Goal: Entertainment & Leisure: Consume media (video, audio)

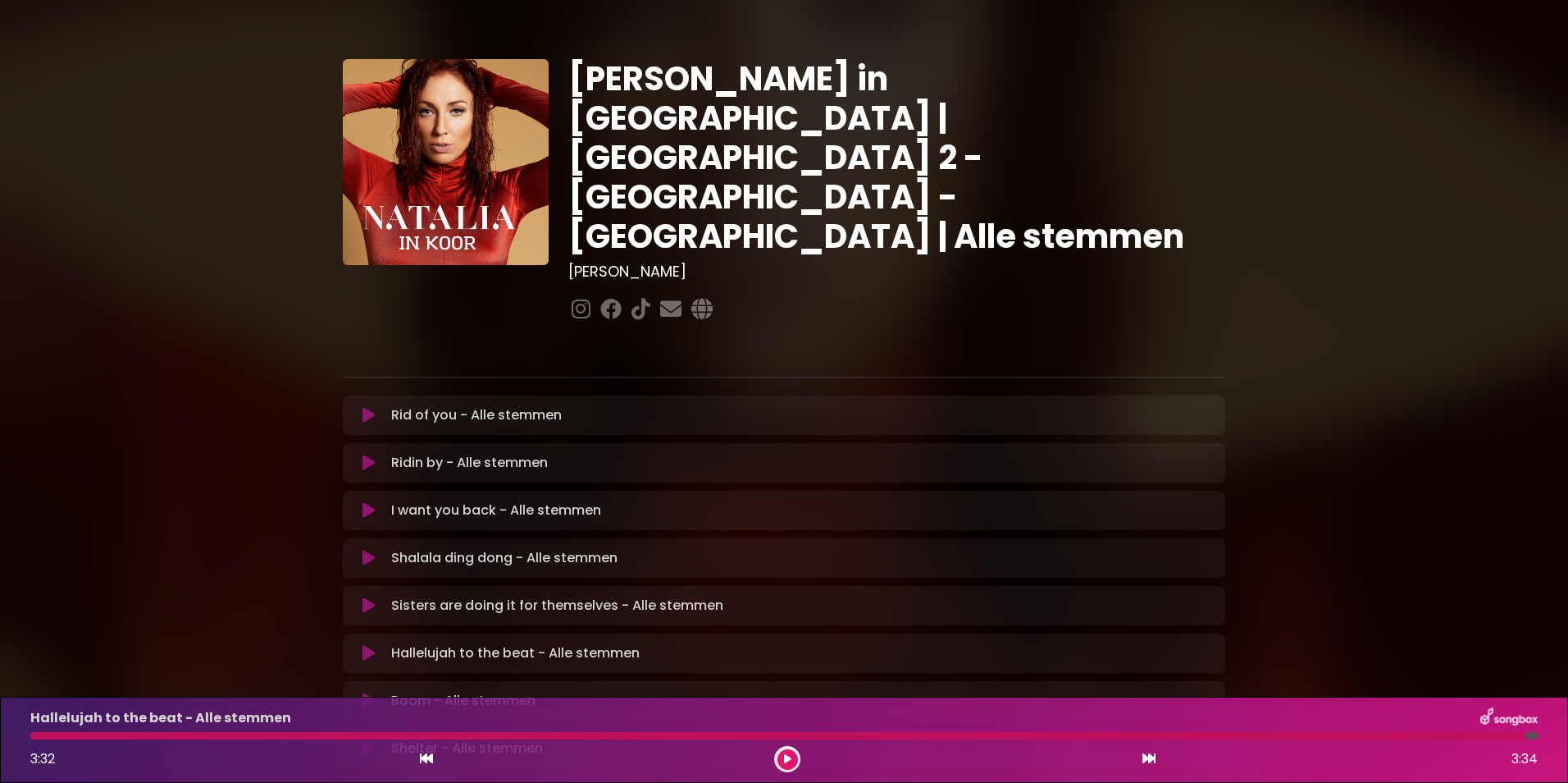
scroll to position [132, 0]
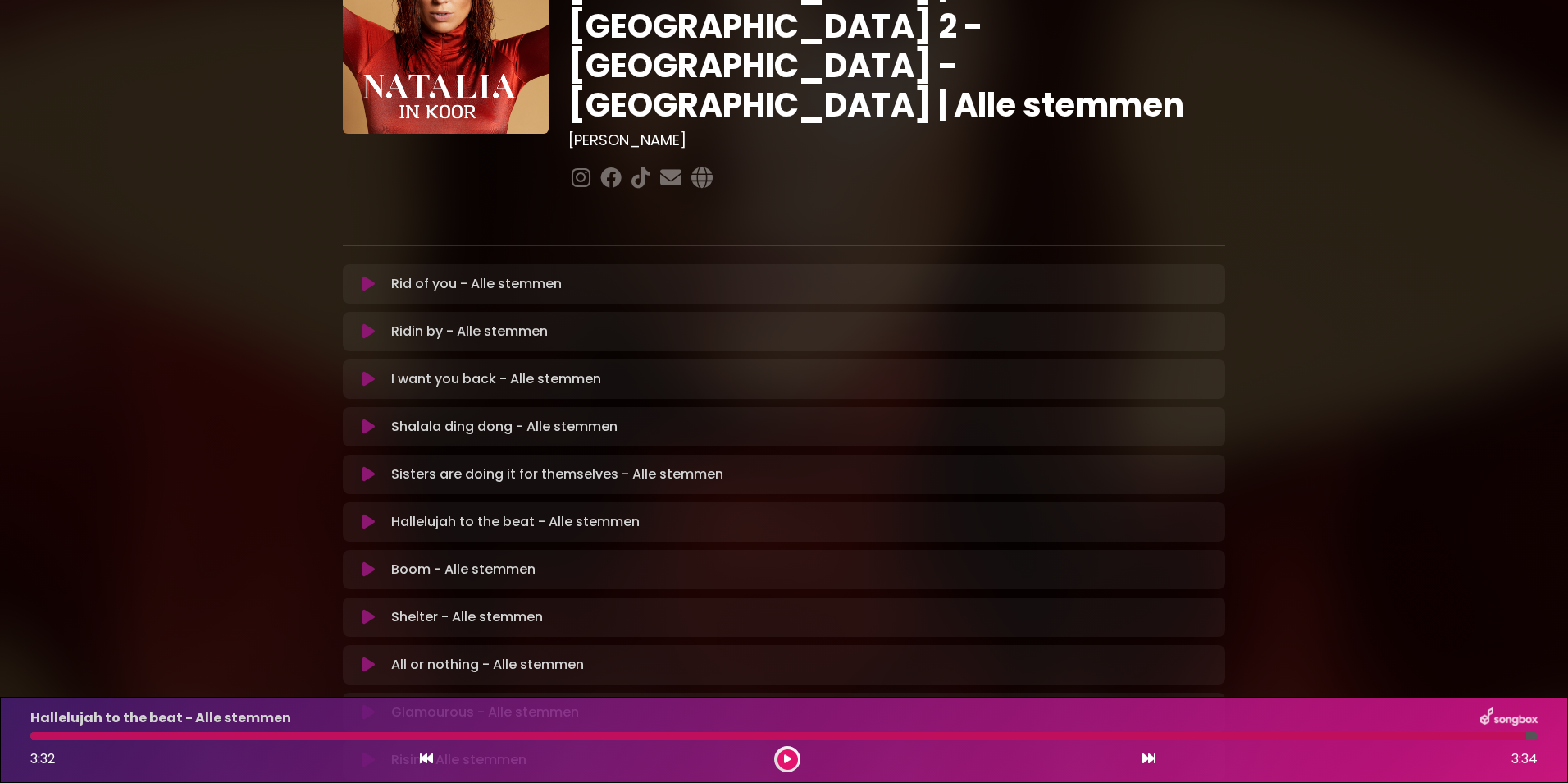
click at [362, 562] on icon at bounding box center [368, 569] width 12 height 16
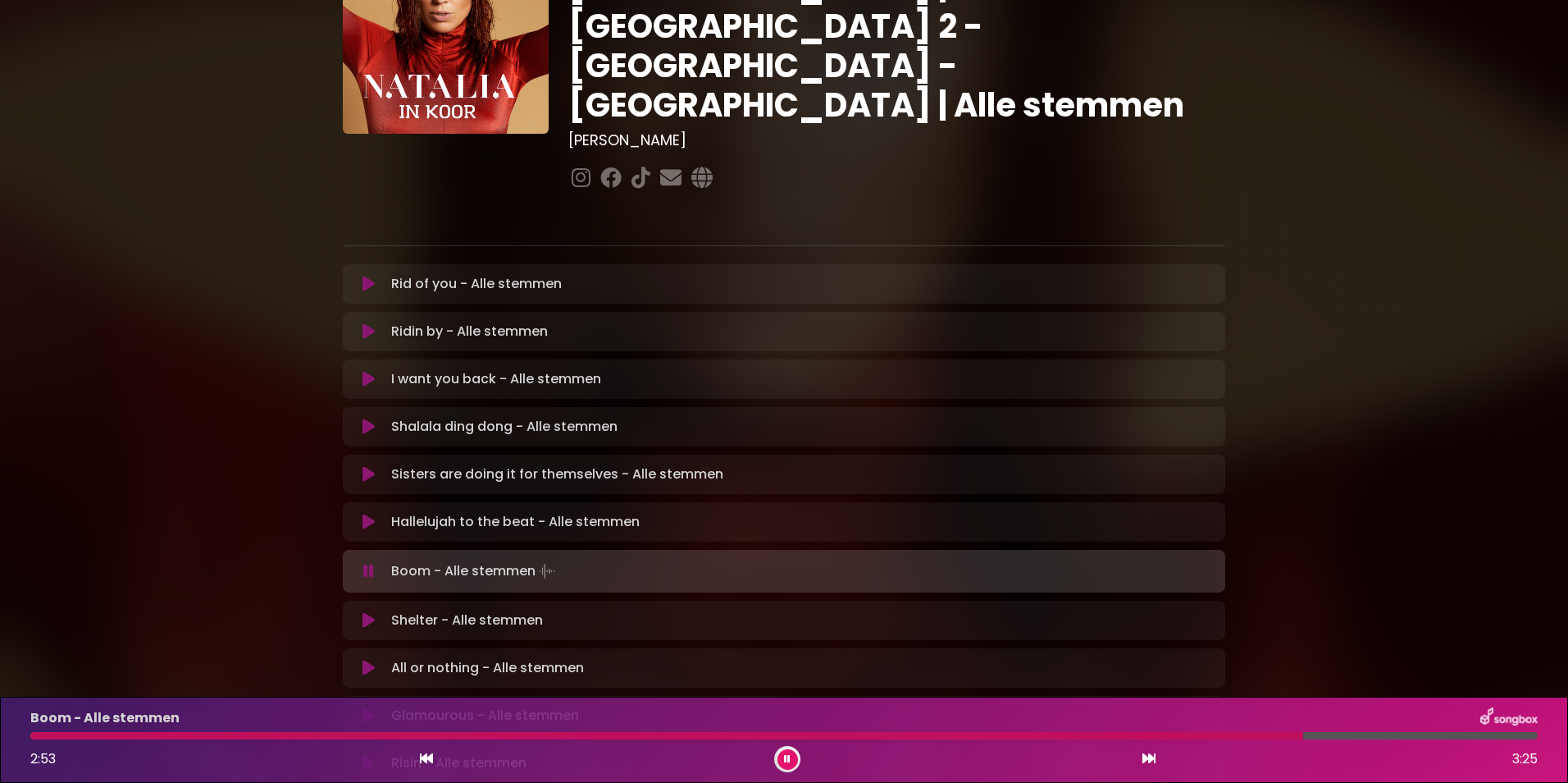
click at [225, 478] on div "[PERSON_NAME] in [GEOGRAPHIC_DATA] | [GEOGRAPHIC_DATA] 2 - [GEOGRAPHIC_DATA] - …" at bounding box center [784, 373] width 1568 height 970
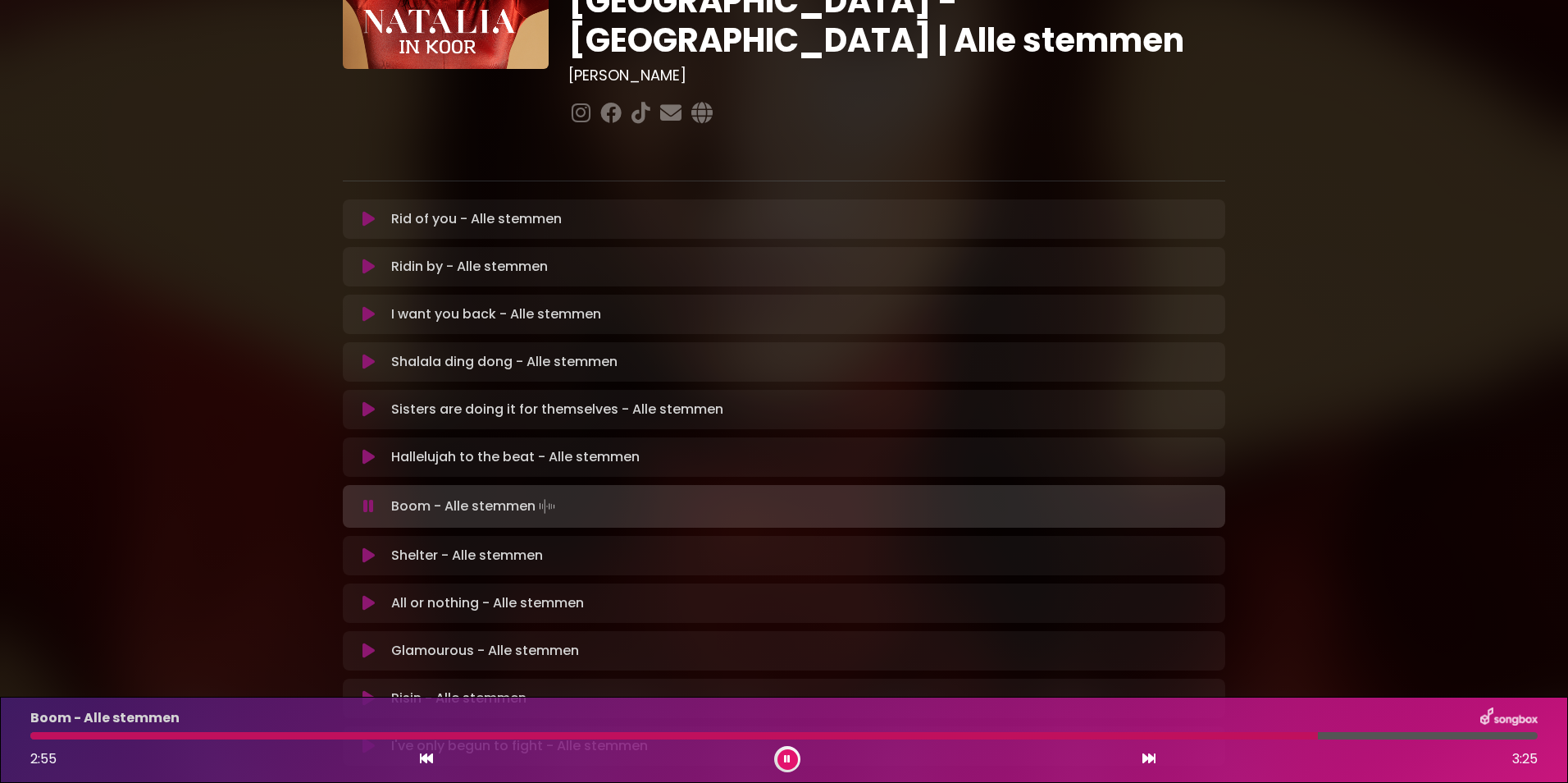
scroll to position [196, 0]
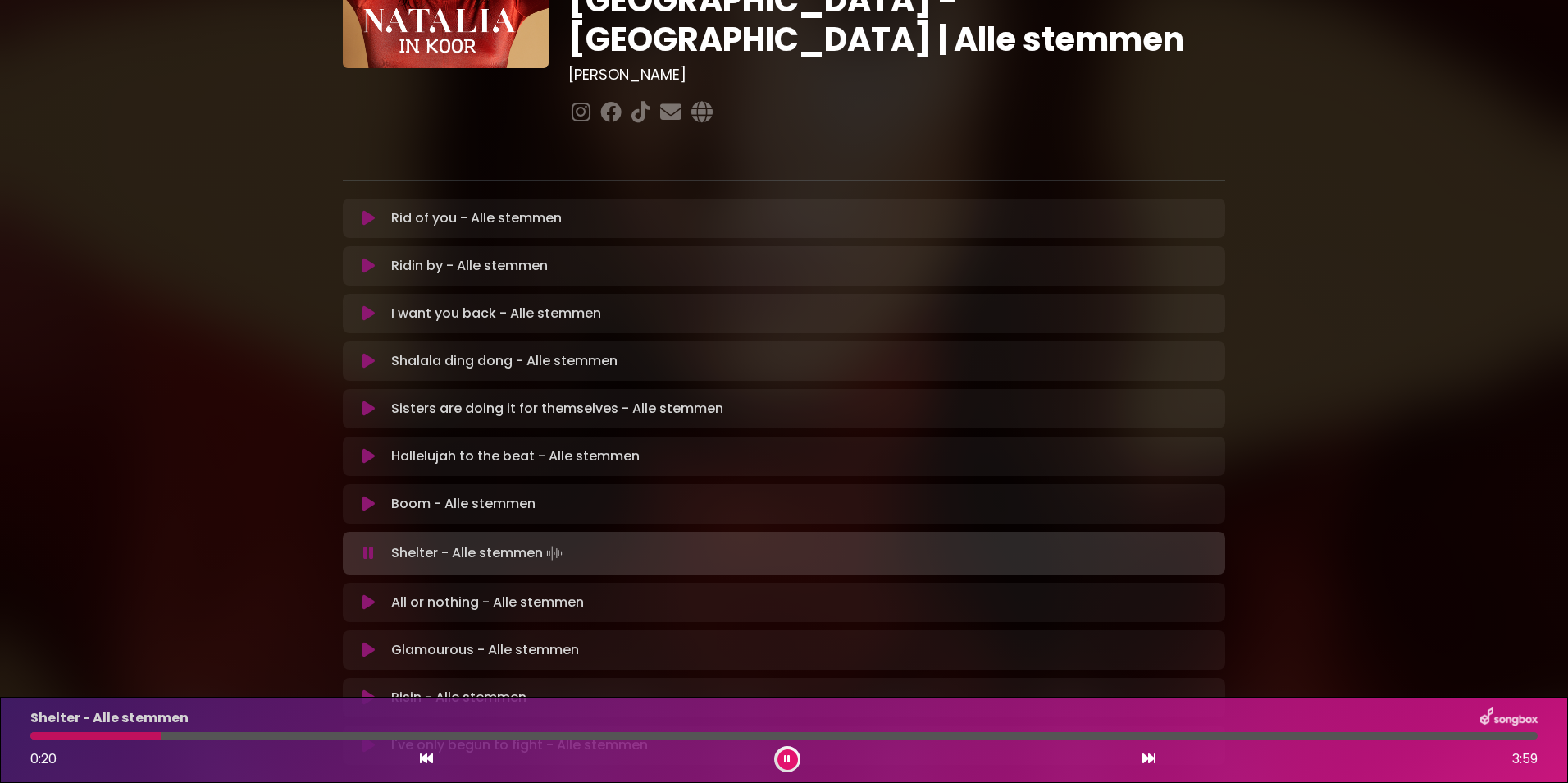
click at [216, 731] on div at bounding box center [784, 735] width 1507 height 8
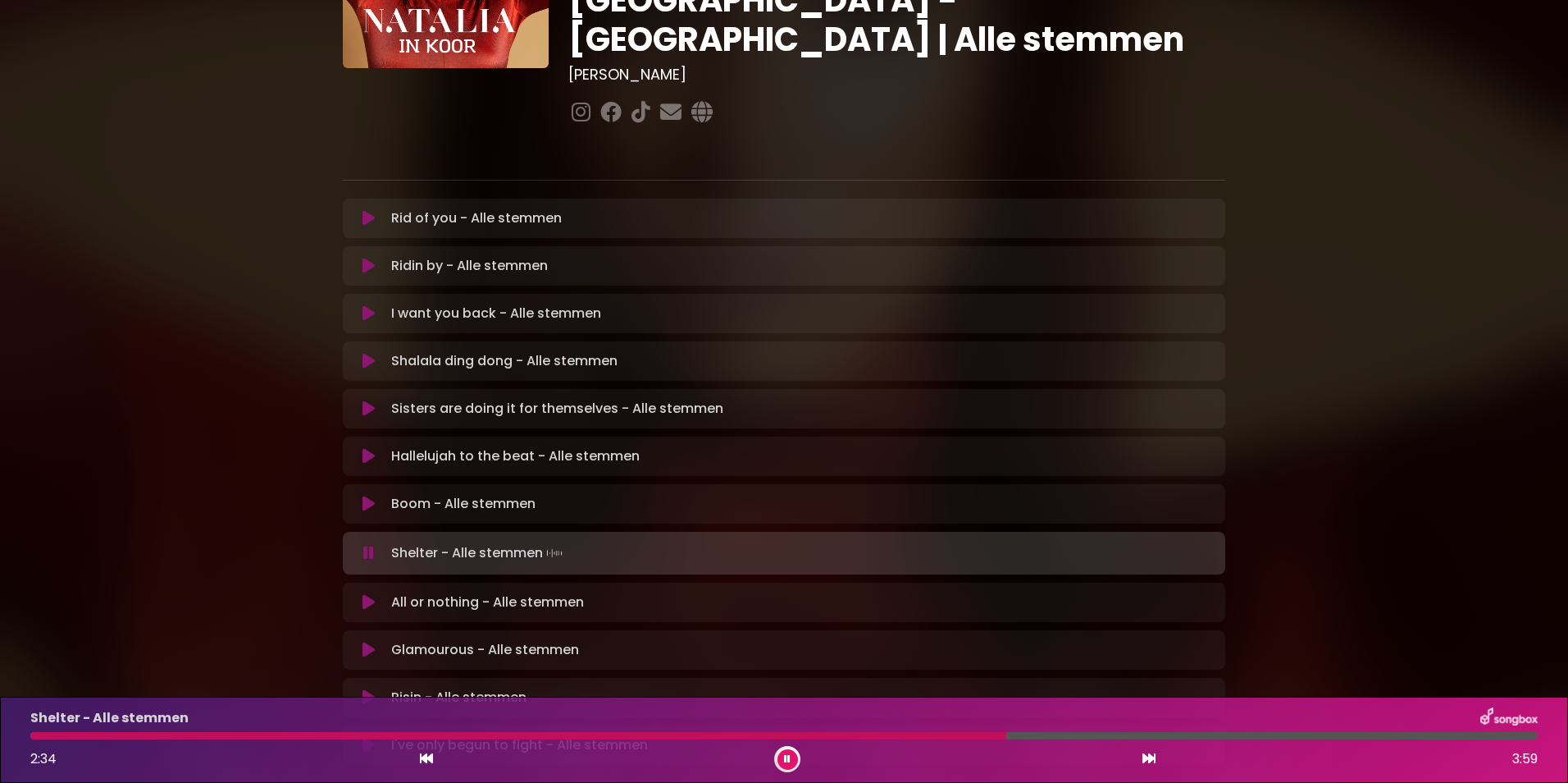
click at [114, 475] on div "[PERSON_NAME] in [GEOGRAPHIC_DATA] | [GEOGRAPHIC_DATA] 2 - [GEOGRAPHIC_DATA] - …" at bounding box center [784, 307] width 1568 height 970
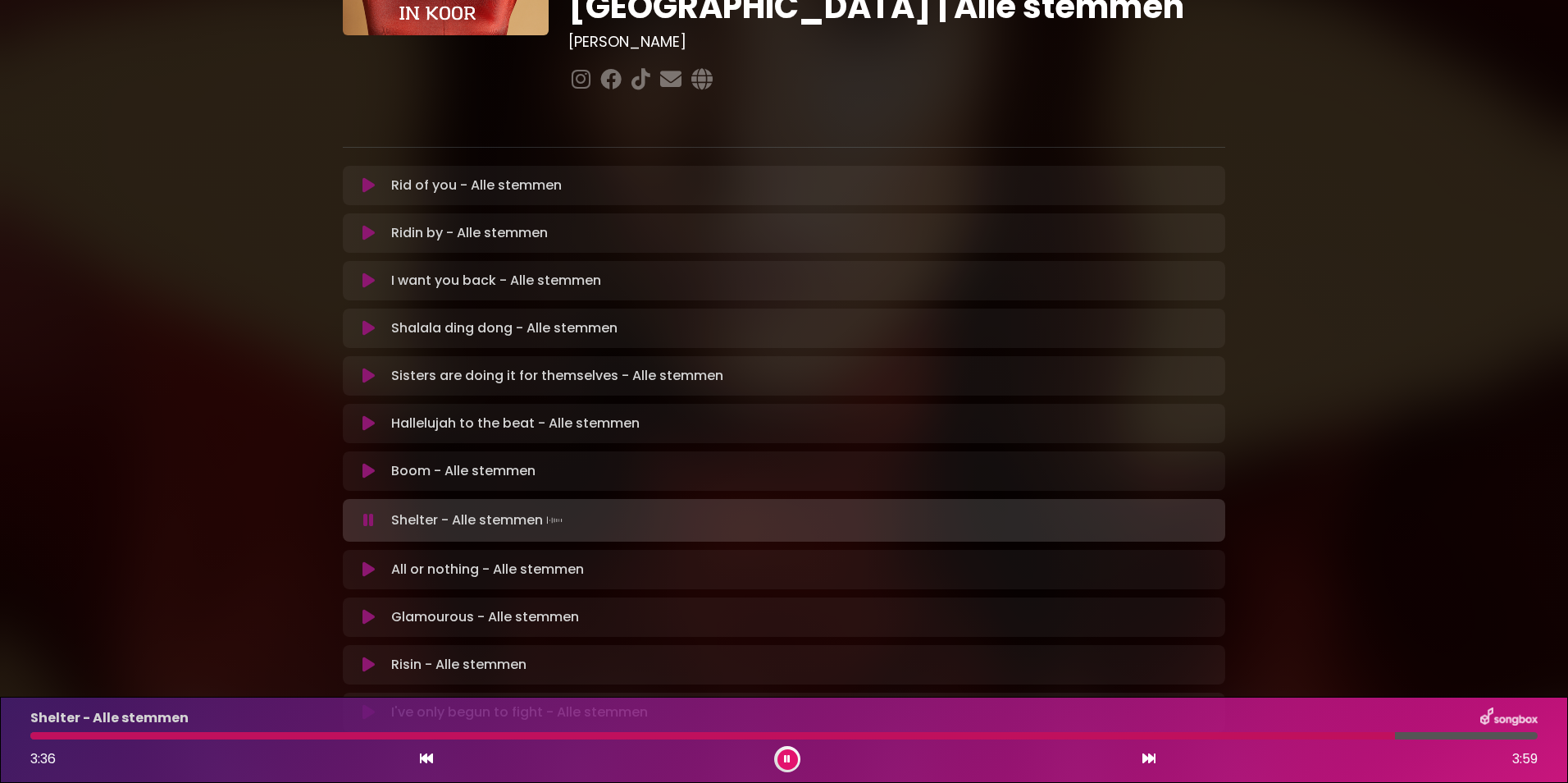
click at [1295, 726] on div "Shelter - Alle stemmen" at bounding box center [784, 718] width 1527 height 21
click at [1288, 728] on div "Shelter - Alle stemmen" at bounding box center [784, 718] width 1527 height 21
click at [1278, 731] on div at bounding box center [728, 735] width 1396 height 8
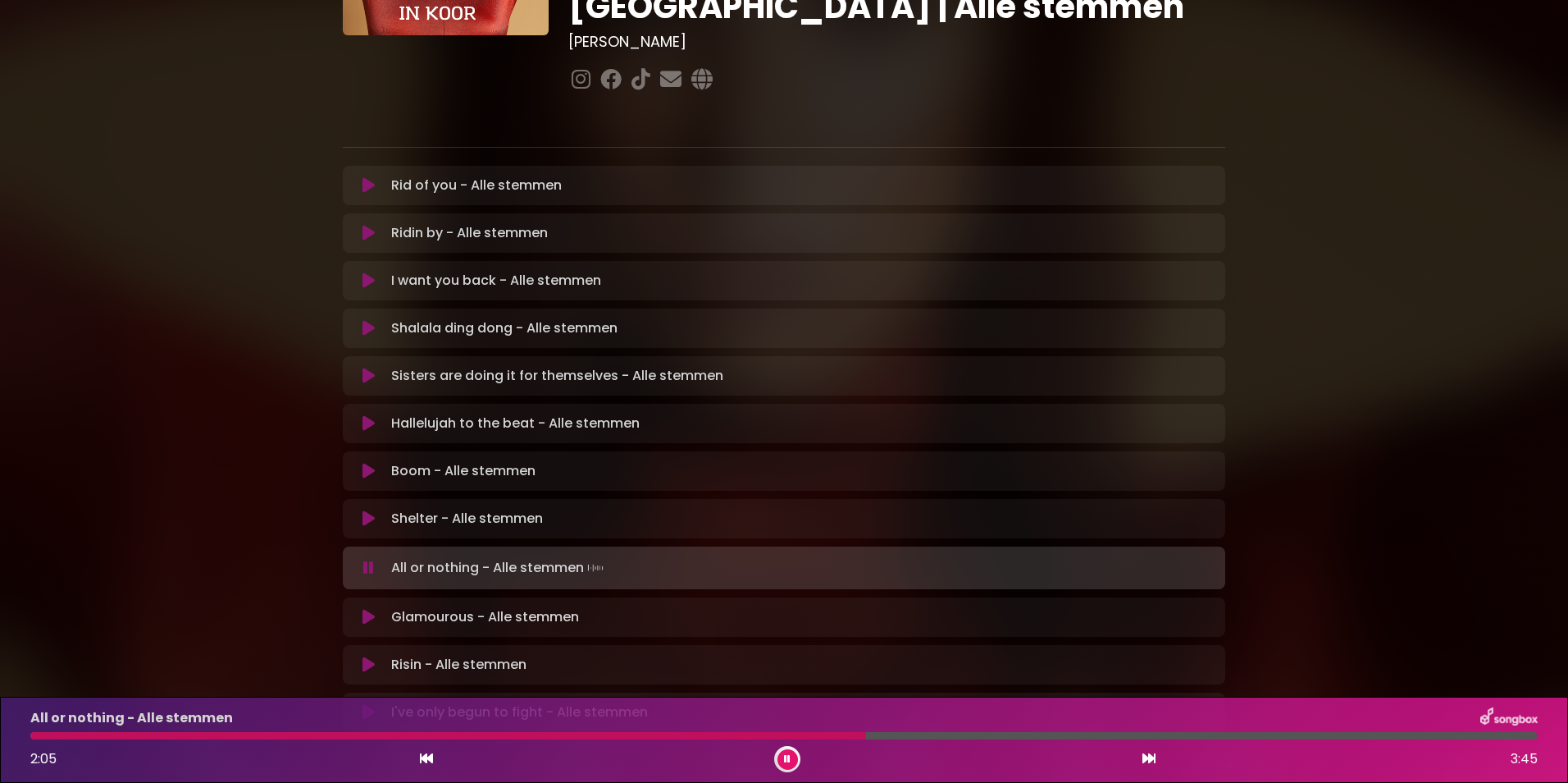
click at [362, 608] on icon at bounding box center [368, 616] width 12 height 16
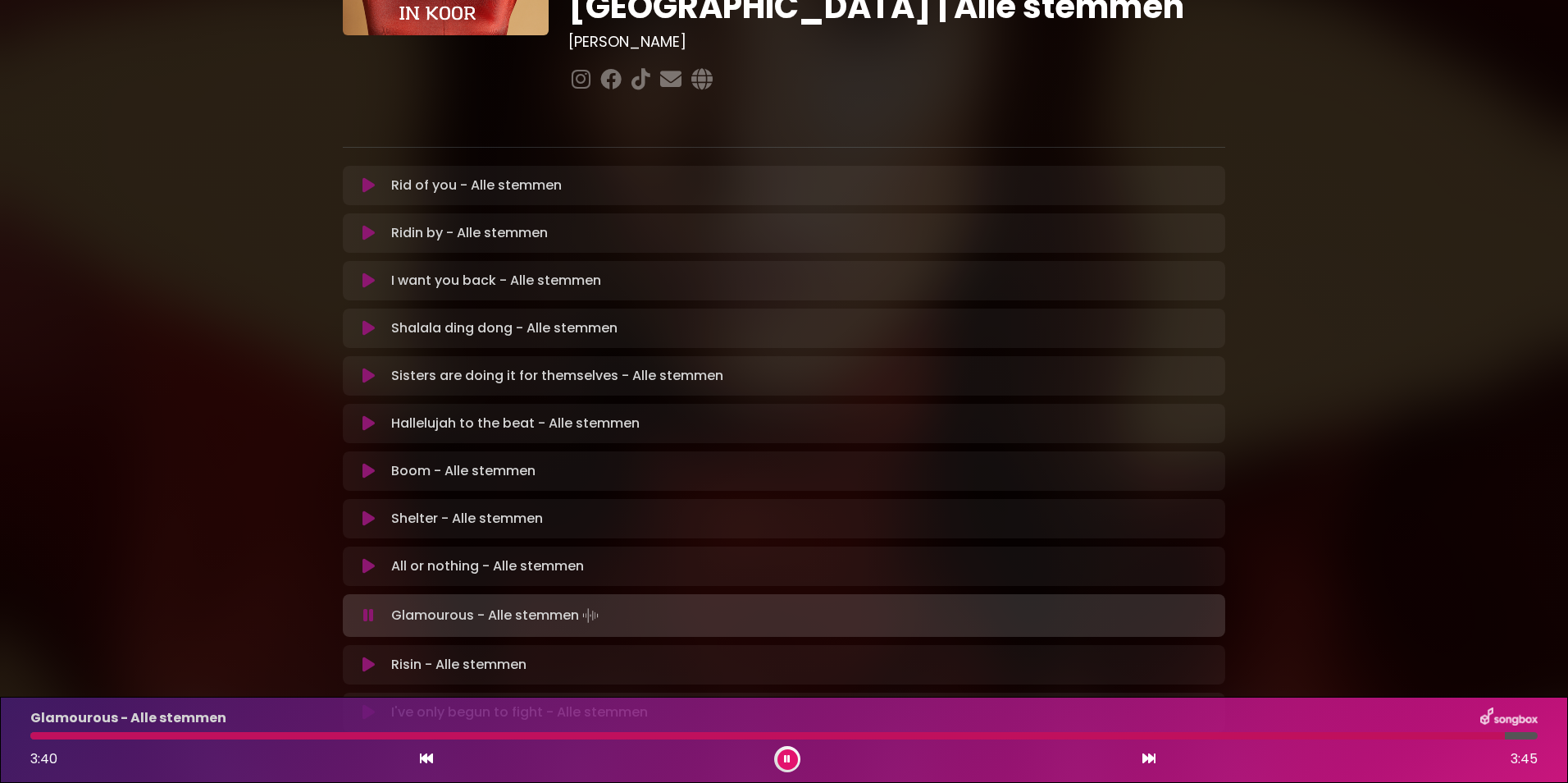
click at [373, 704] on icon at bounding box center [368, 711] width 12 height 16
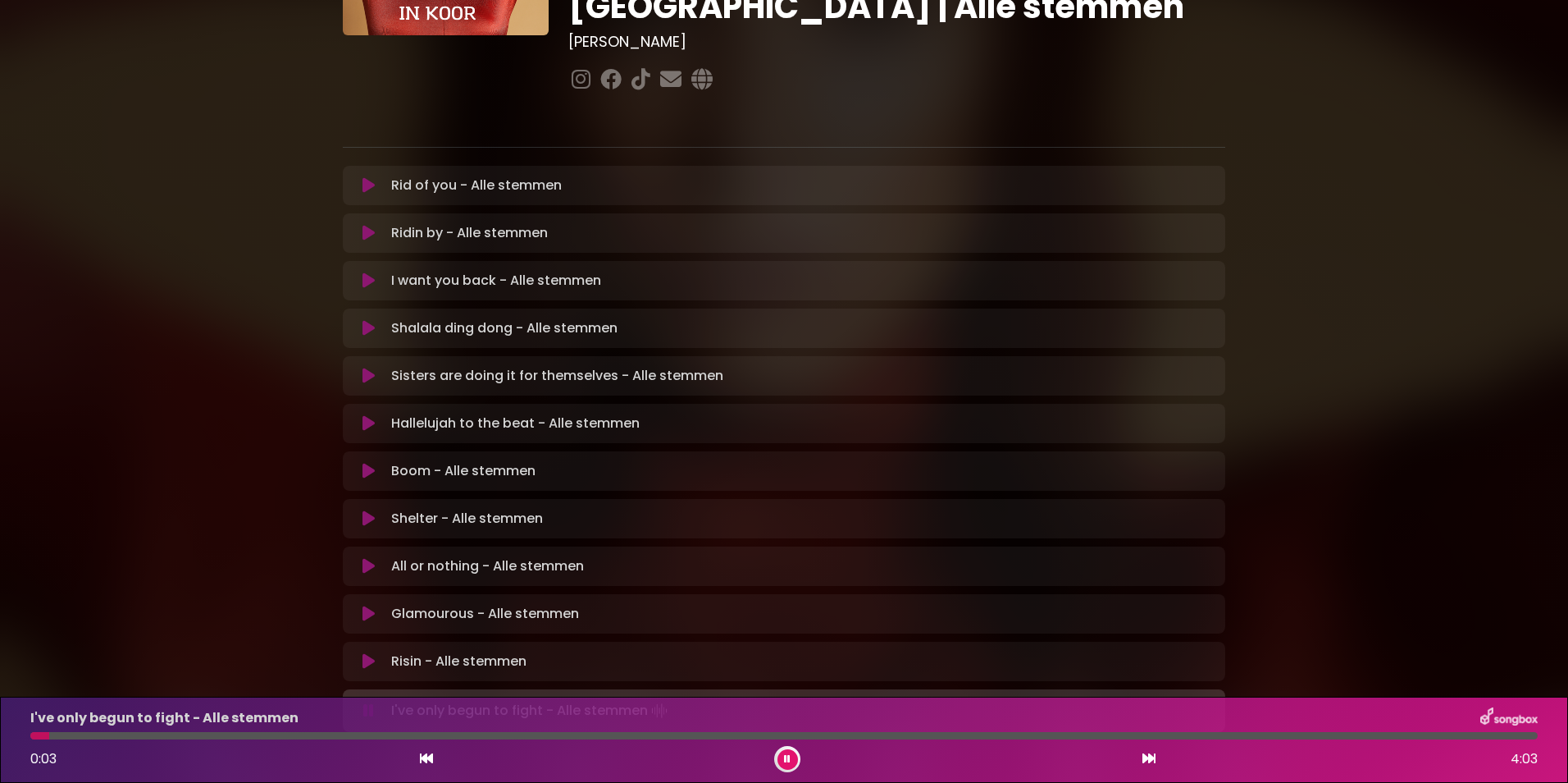
click at [125, 731] on div "I've only begun to fight - Alle stemmen 0:03 4:03" at bounding box center [784, 740] width 1527 height 65
click at [125, 731] on div "I've only begun to fight - Alle stemmen 0:04 4:03" at bounding box center [784, 740] width 1527 height 65
drag, startPoint x: 107, startPoint y: 731, endPoint x: 118, endPoint y: 725, distance: 12.5
click at [118, 725] on div "I've only begun to fight - Alle stemmen 0:07 4:03" at bounding box center [784, 740] width 1527 height 65
drag, startPoint x: 118, startPoint y: 725, endPoint x: 193, endPoint y: 555, distance: 185.8
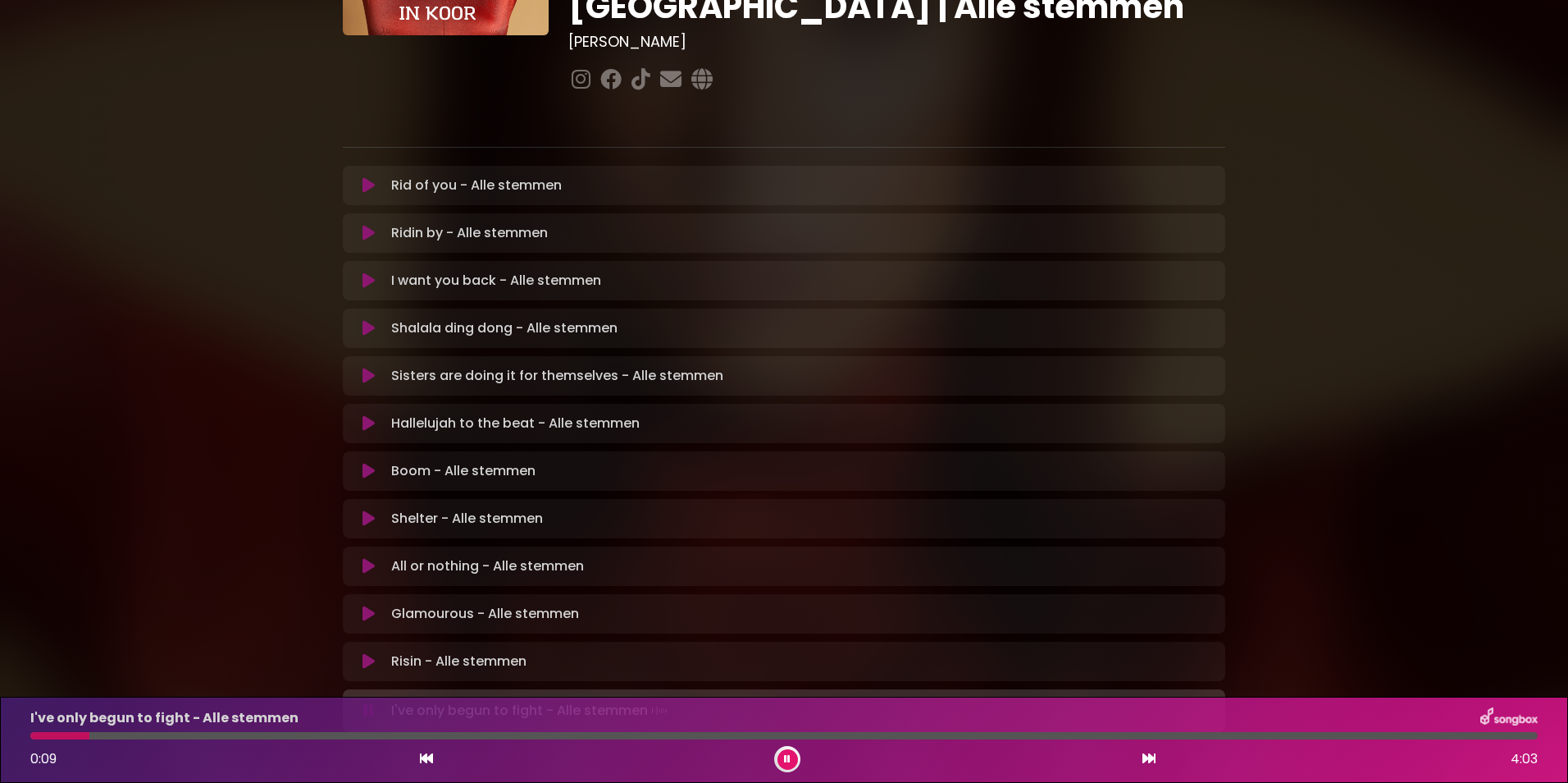
click at [193, 555] on div "[PERSON_NAME] in [GEOGRAPHIC_DATA] | [GEOGRAPHIC_DATA] 2 - [GEOGRAPHIC_DATA] - …" at bounding box center [784, 275] width 1568 height 970
click at [168, 732] on div at bounding box center [784, 735] width 1507 height 8
click at [607, 733] on div at bounding box center [784, 735] width 1507 height 8
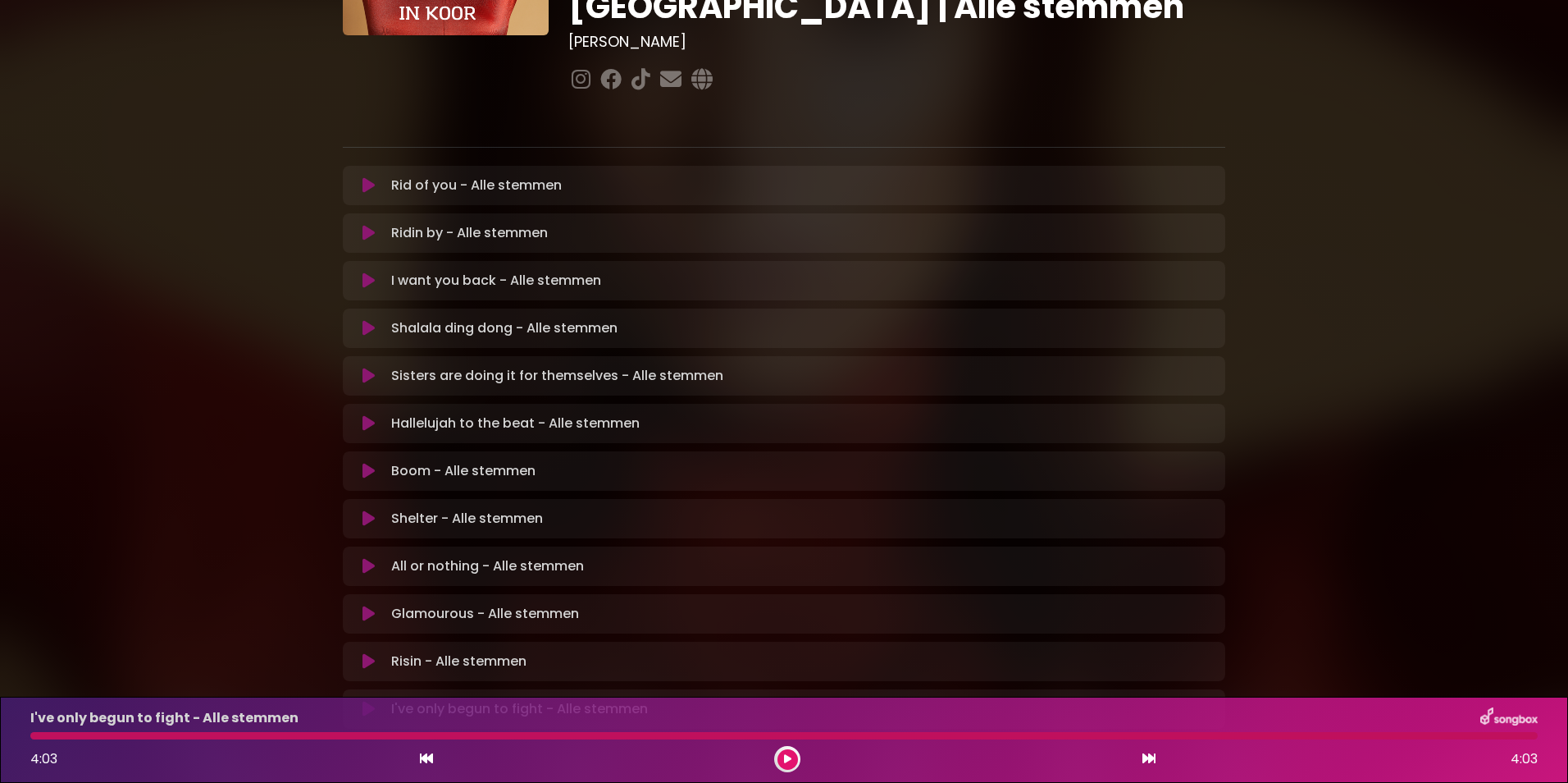
click at [370, 653] on icon at bounding box center [368, 661] width 12 height 16
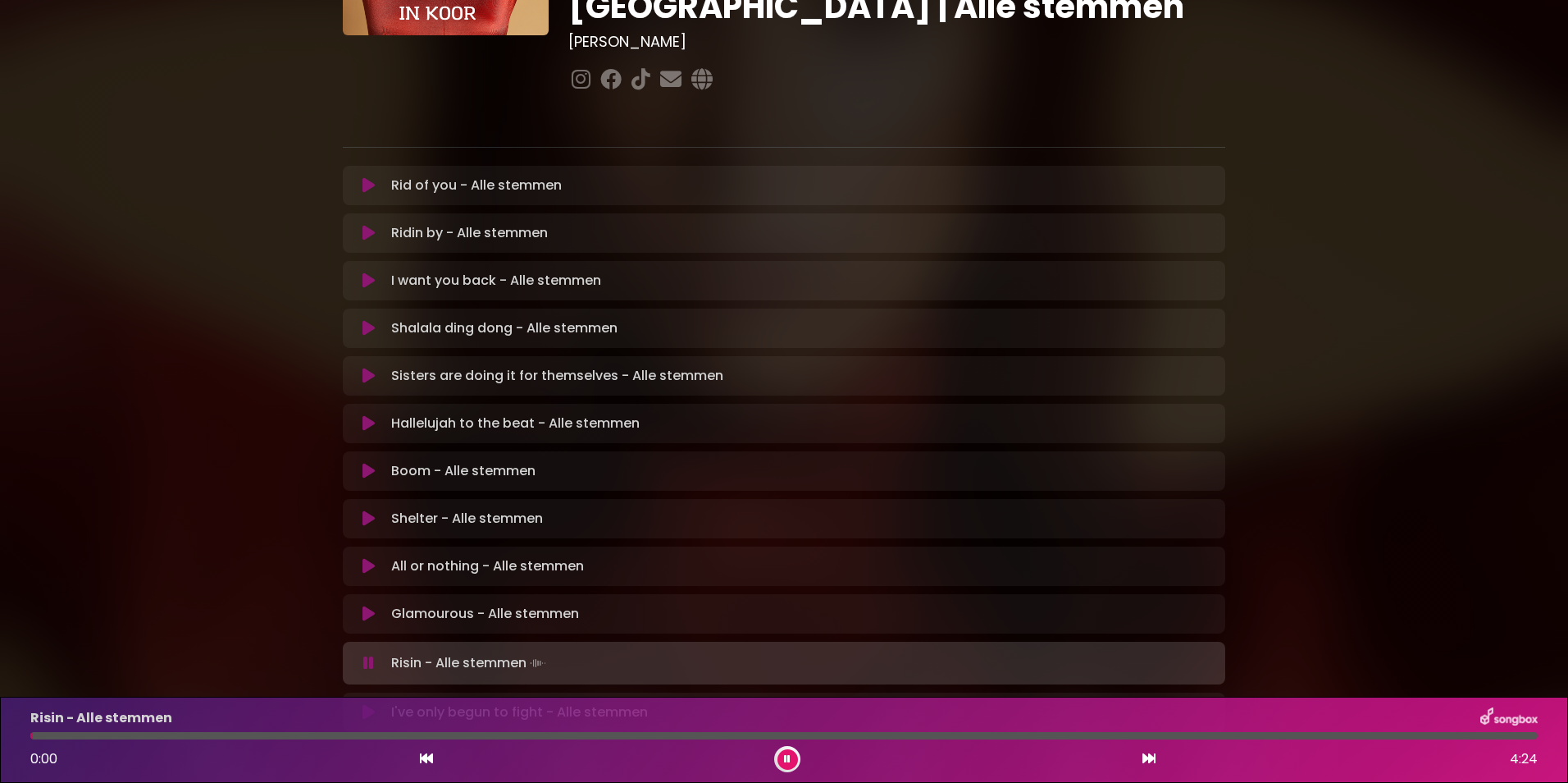
click at [296, 731] on div "Risin - Alle stemmen 0:00 4:24" at bounding box center [784, 740] width 1527 height 65
click at [296, 731] on div "Risin - Alle stemmen 0:01 4:24" at bounding box center [784, 740] width 1527 height 65
click at [295, 734] on div at bounding box center [784, 735] width 1507 height 8
click at [361, 735] on div at bounding box center [239, 735] width 418 height 8
